Goal: Transaction & Acquisition: Purchase product/service

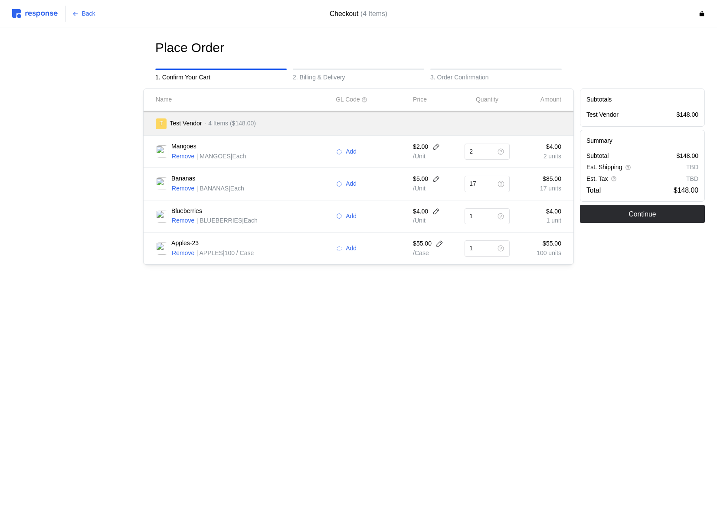
click at [52, 16] on img at bounding box center [35, 13] width 46 height 9
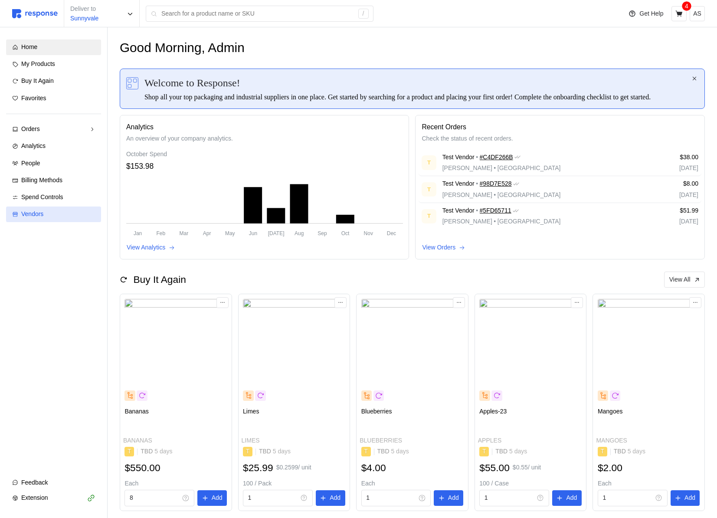
click at [48, 214] on div "Vendors" at bounding box center [58, 214] width 74 height 10
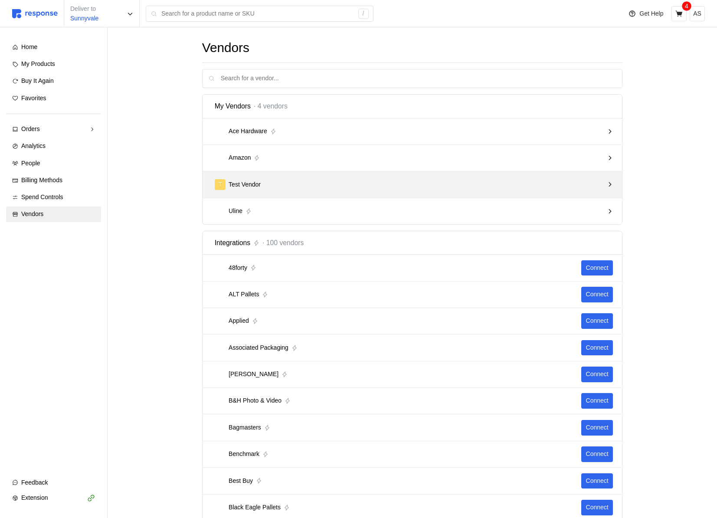
click at [453, 181] on div "T Test Vendor" at bounding box center [409, 184] width 389 height 11
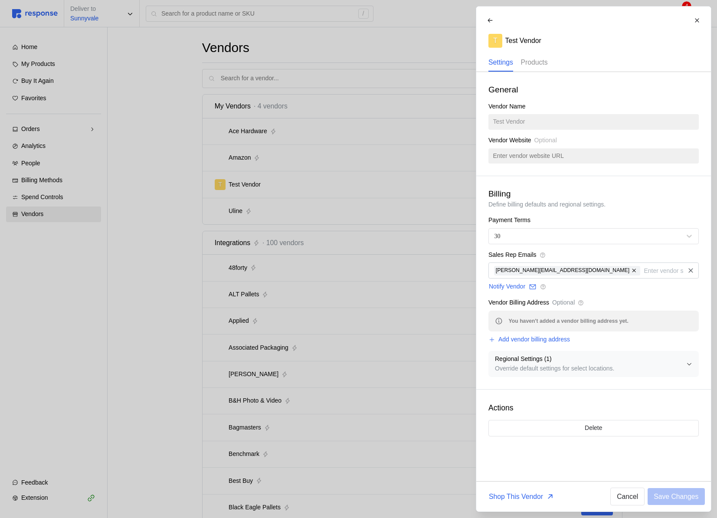
click at [538, 63] on p "Products" at bounding box center [533, 62] width 27 height 11
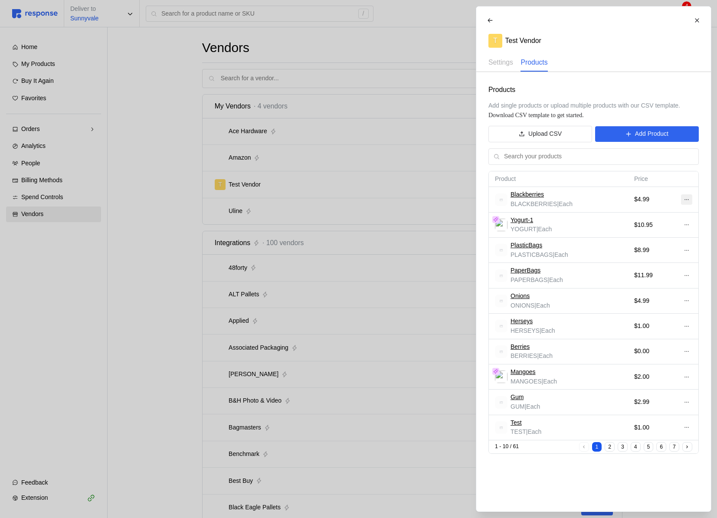
click at [689, 200] on icon at bounding box center [686, 199] width 6 height 6
click at [659, 214] on p "Edit" at bounding box center [658, 218] width 56 height 10
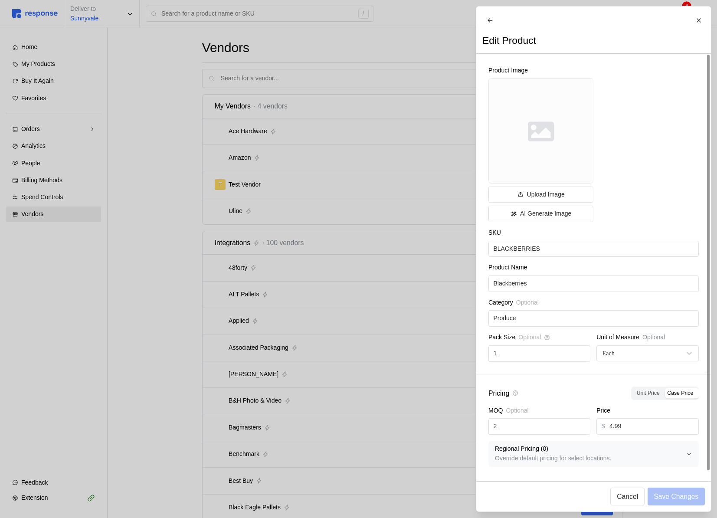
scroll to position [4, 0]
click at [644, 398] on label "Unit Price" at bounding box center [647, 393] width 31 height 10
click at [635, 389] on input "Unit Price" at bounding box center [635, 389] width 0 height 0
click at [673, 398] on label "Case Price" at bounding box center [679, 393] width 33 height 10
click at [665, 389] on input "Case Price" at bounding box center [665, 389] width 0 height 0
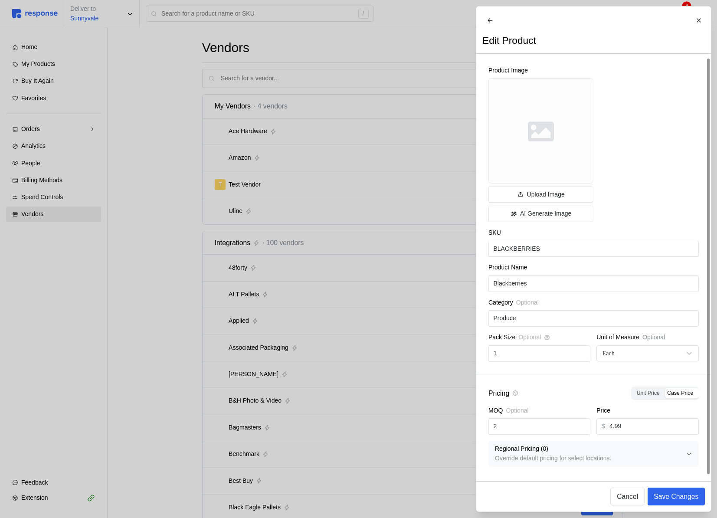
click at [641, 396] on span "Unit Price" at bounding box center [647, 393] width 23 height 6
click at [635, 389] on input "Unit Price" at bounding box center [635, 389] width 0 height 0
click at [678, 396] on span "Case Price" at bounding box center [680, 393] width 26 height 6
click at [665, 389] on input "Case Price" at bounding box center [665, 389] width 0 height 0
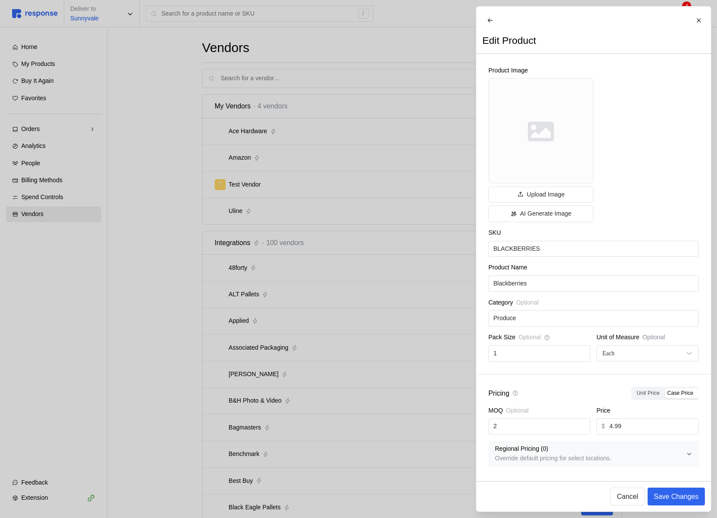
click at [403, 140] on div at bounding box center [358, 259] width 717 height 518
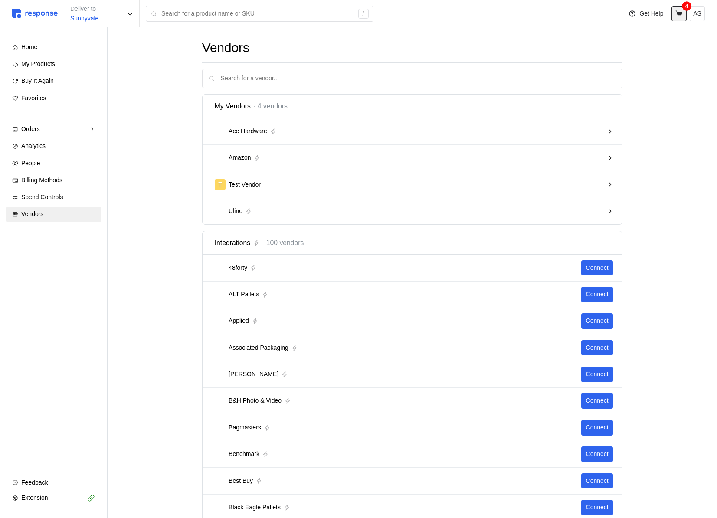
click at [684, 12] on button at bounding box center [678, 13] width 15 height 15
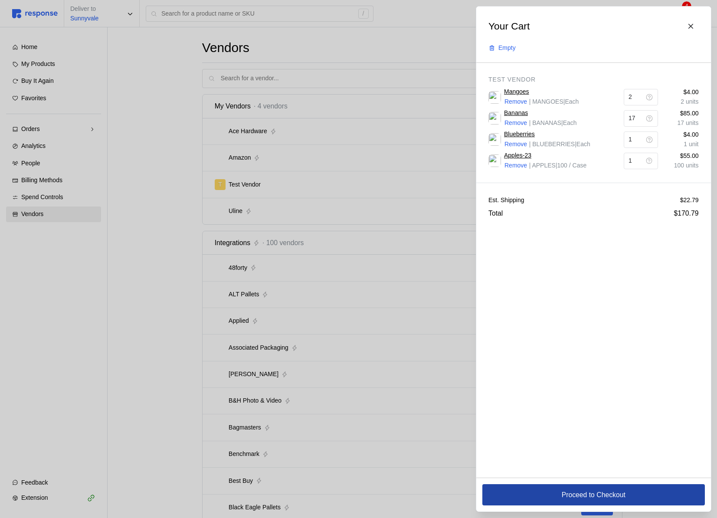
click at [544, 487] on button "Proceed to Checkout" at bounding box center [593, 494] width 222 height 21
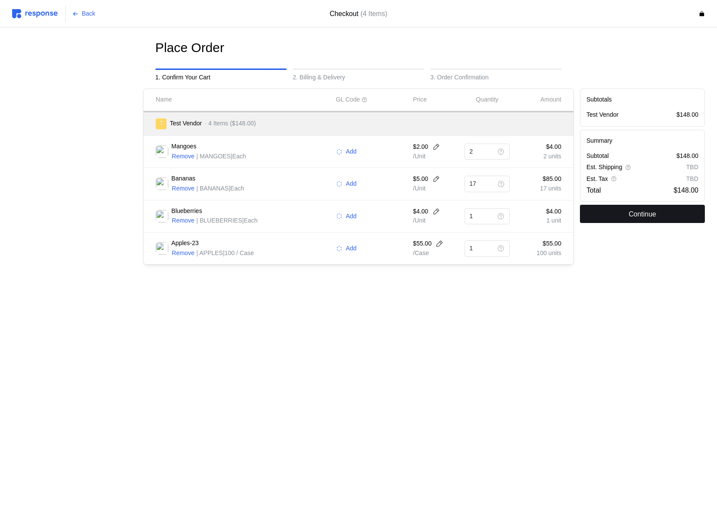
click at [639, 214] on p "Continue" at bounding box center [641, 214] width 27 height 11
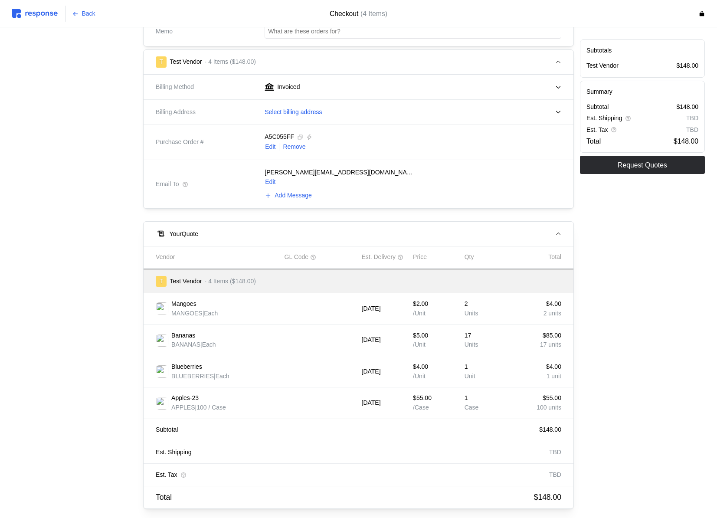
scroll to position [281, 0]
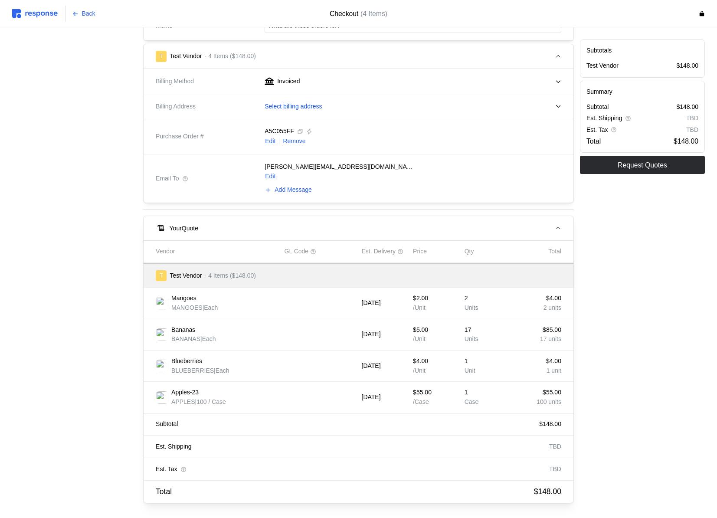
click at [556, 221] on button "Your Quote" at bounding box center [359, 228] width 430 height 24
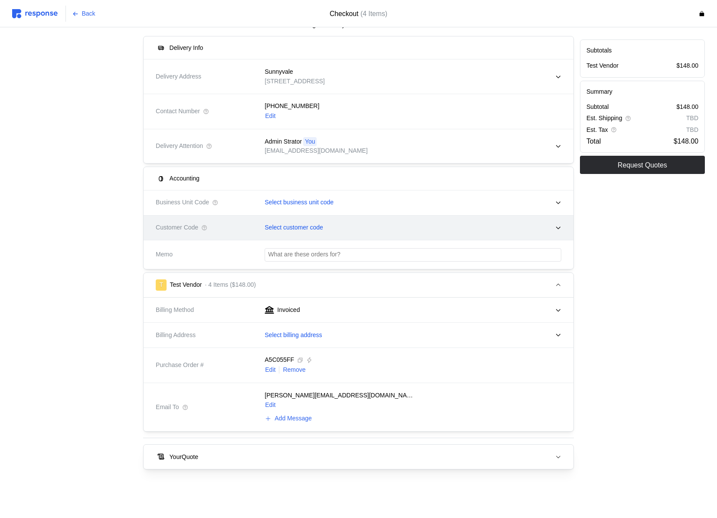
scroll to position [52, 0]
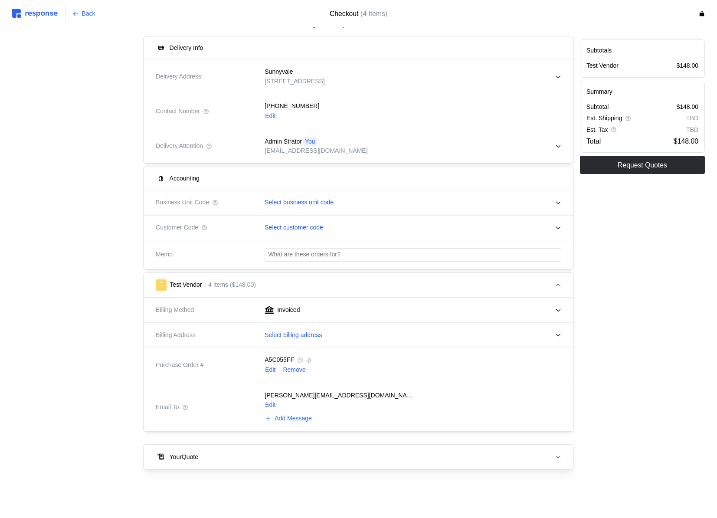
click at [560, 464] on button "Your Quote" at bounding box center [359, 457] width 430 height 24
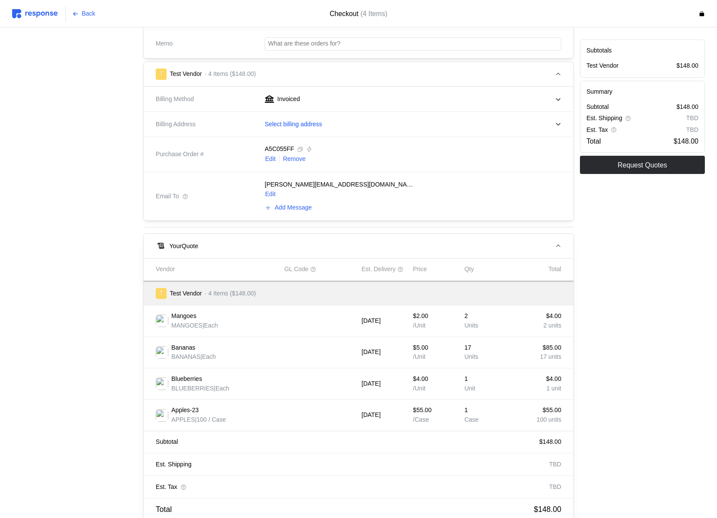
scroll to position [281, 0]
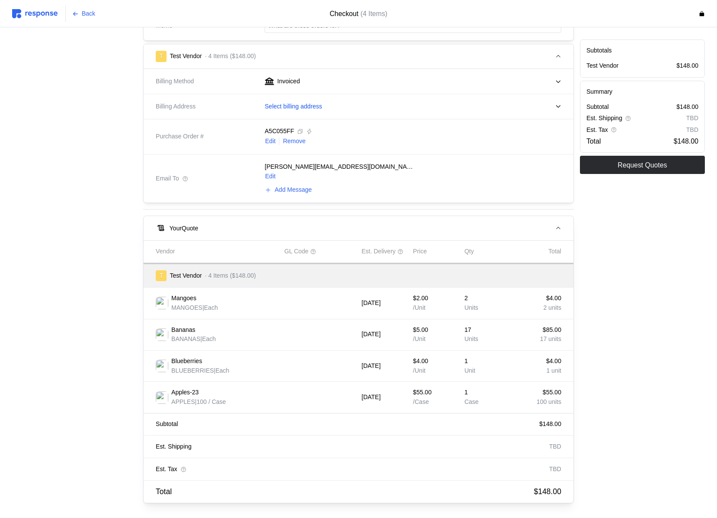
click at [560, 229] on icon "button" at bounding box center [558, 228] width 6 height 6
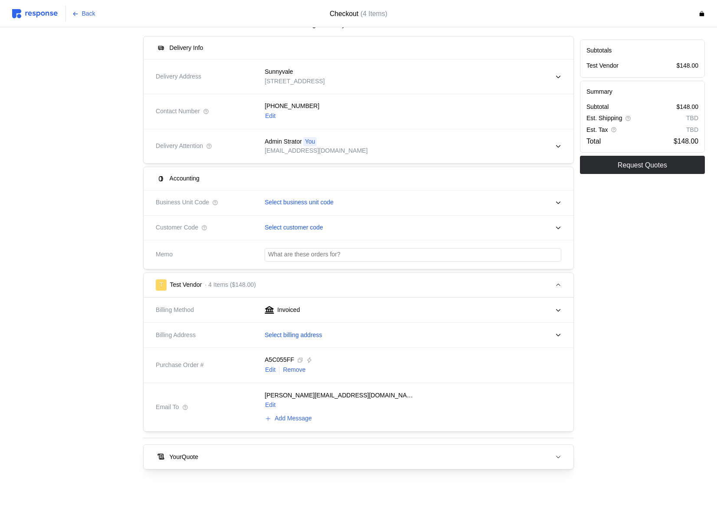
scroll to position [52, 0]
click at [517, 467] on button "Your Quote" at bounding box center [359, 457] width 430 height 24
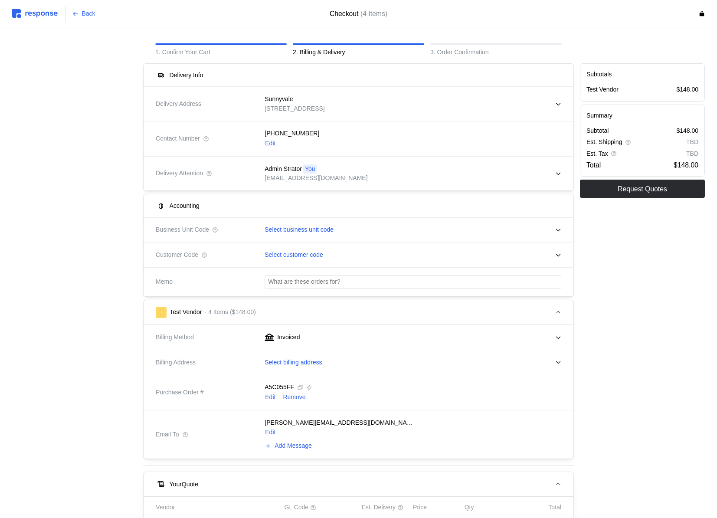
scroll to position [0, 0]
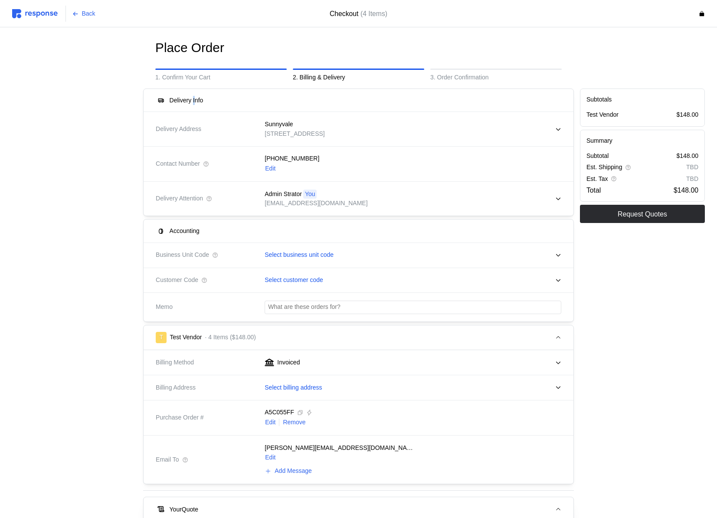
click at [195, 100] on h5 "Delivery Info" at bounding box center [187, 100] width 34 height 9
click at [216, 100] on div "Delivery Info" at bounding box center [204, 100] width 97 height 11
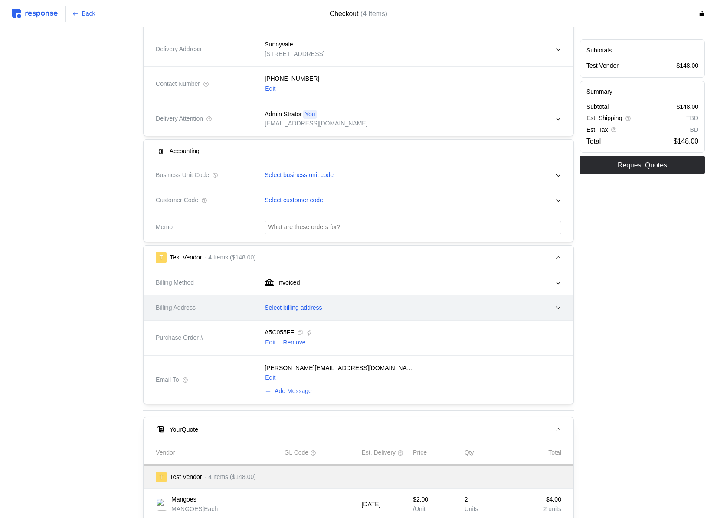
scroll to position [128, 0]
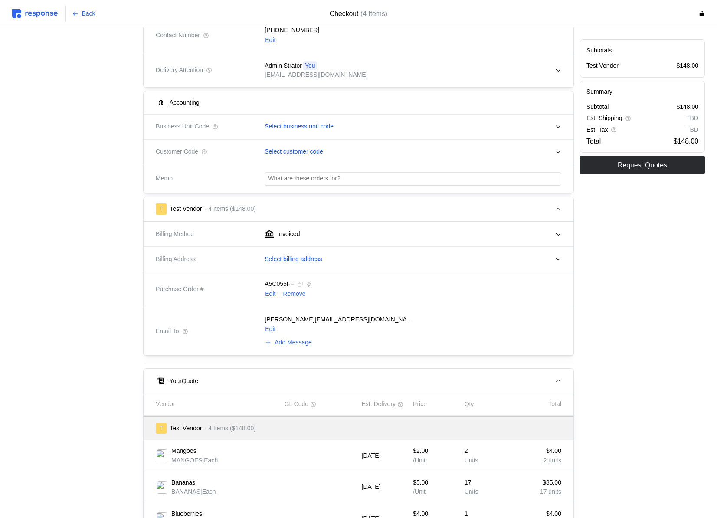
click at [701, 298] on div "Subtotals Test Vendor $148.00 Summary Subtotal $148.00 Est. Shipping TBD Est. T…" at bounding box center [642, 308] width 131 height 702
